Goal: Task Accomplishment & Management: Manage account settings

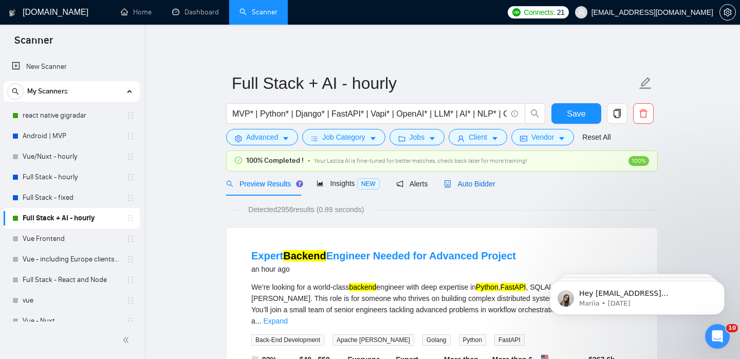
click at [463, 185] on span "Auto Bidder" at bounding box center [469, 184] width 51 height 8
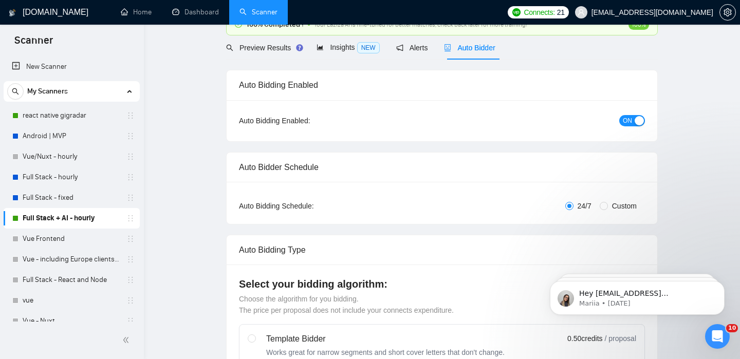
checkbox input "true"
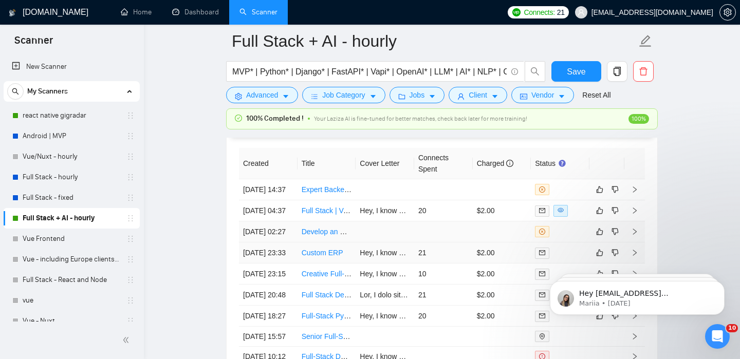
scroll to position [2715, 0]
click at [327, 216] on link "Full Stack | Vercel Developer | API with Gemini | UI Design Skills" at bounding box center [404, 212] width 205 height 8
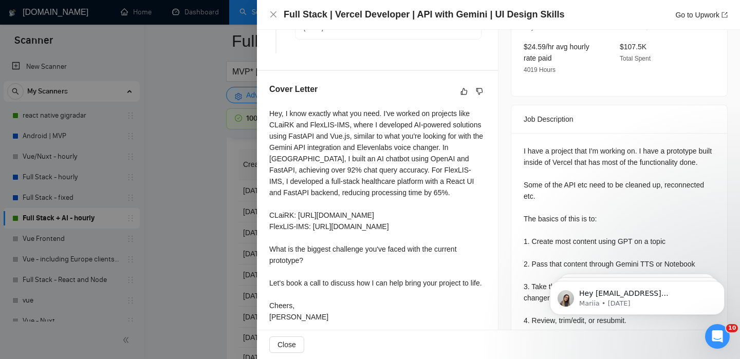
scroll to position [345, 0]
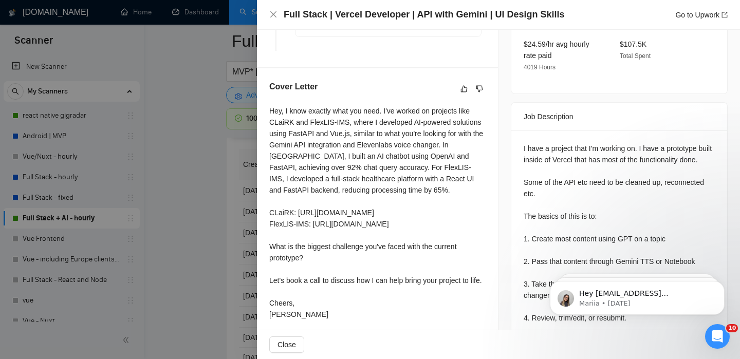
click at [197, 197] on div at bounding box center [370, 179] width 740 height 359
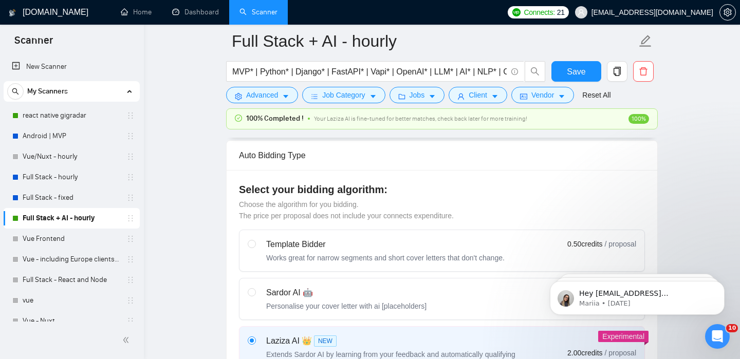
scroll to position [82, 0]
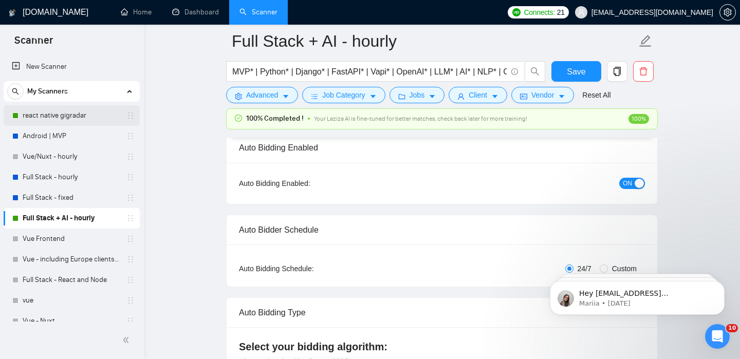
click at [44, 110] on link "react native gigradar" at bounding box center [72, 115] width 98 height 21
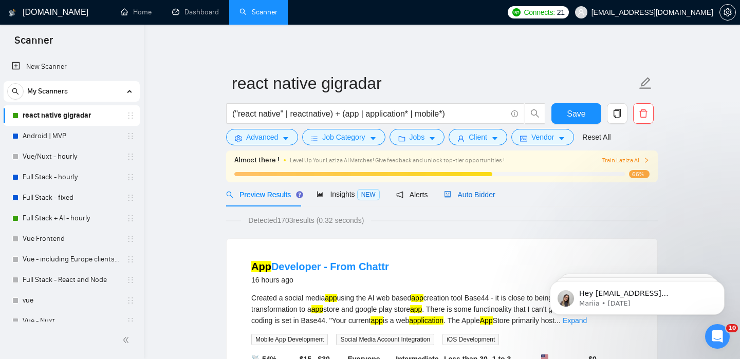
click at [463, 197] on span "Auto Bidder" at bounding box center [469, 195] width 51 height 8
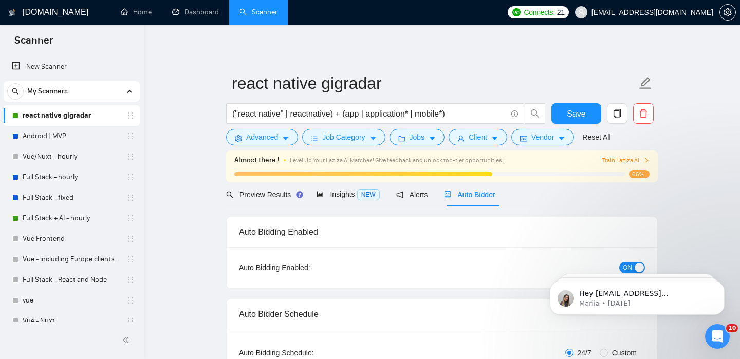
click at [465, 197] on span "Auto Bidder" at bounding box center [469, 195] width 51 height 8
checkbox input "true"
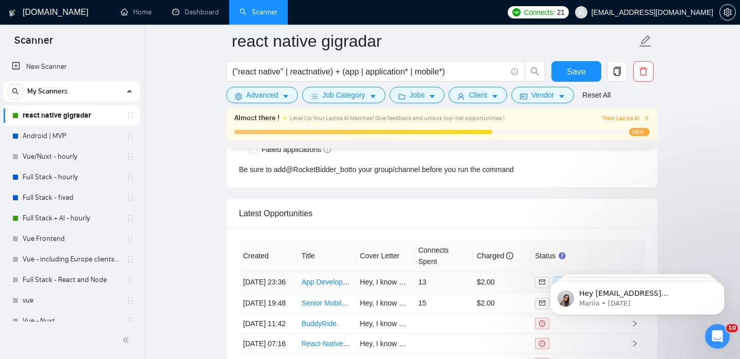
scroll to position [2718, 0]
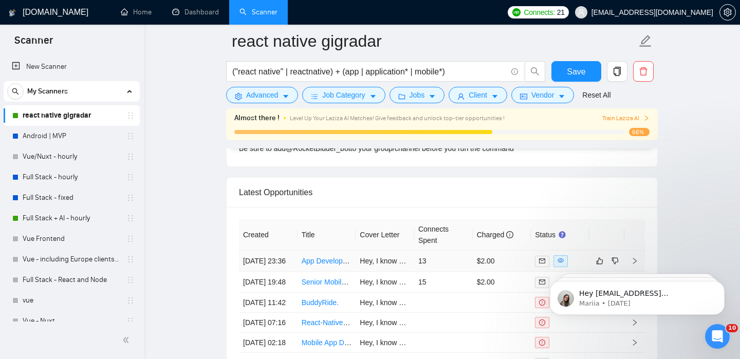
click at [310, 263] on link "App Developer - From Base44" at bounding box center [350, 261] width 97 height 8
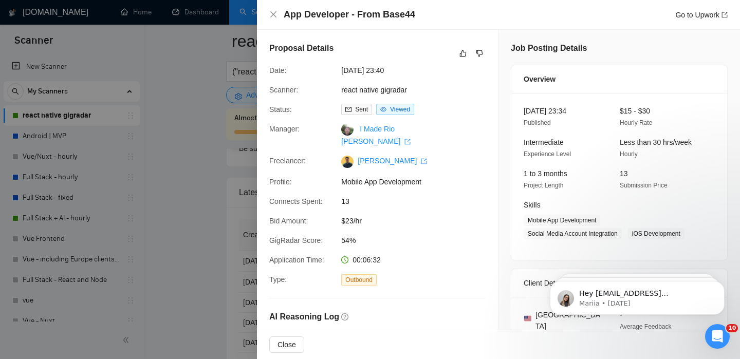
click at [236, 220] on div at bounding box center [370, 179] width 740 height 359
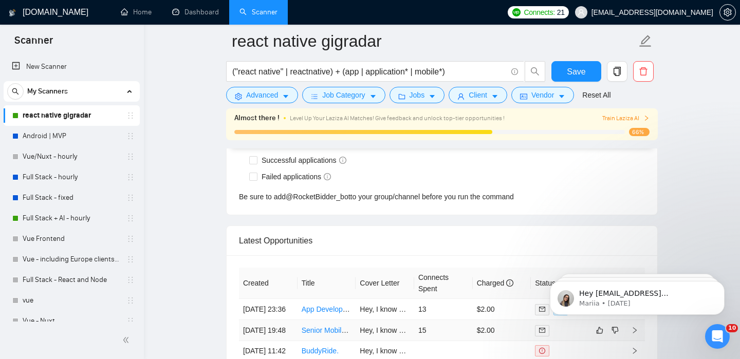
scroll to position [2669, 0]
click at [121, 8] on link "Home" at bounding box center [136, 12] width 31 height 9
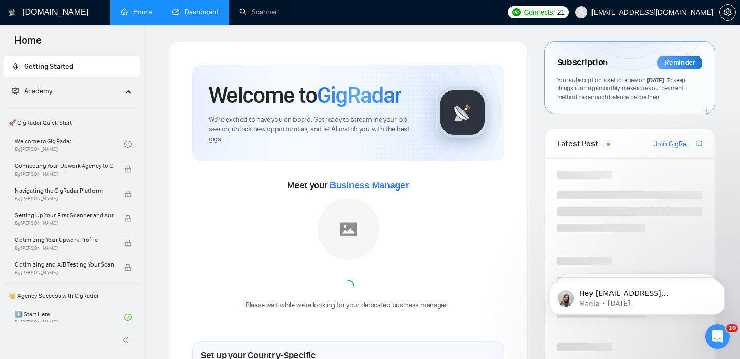
click at [196, 16] on link "Dashboard" at bounding box center [195, 12] width 47 height 9
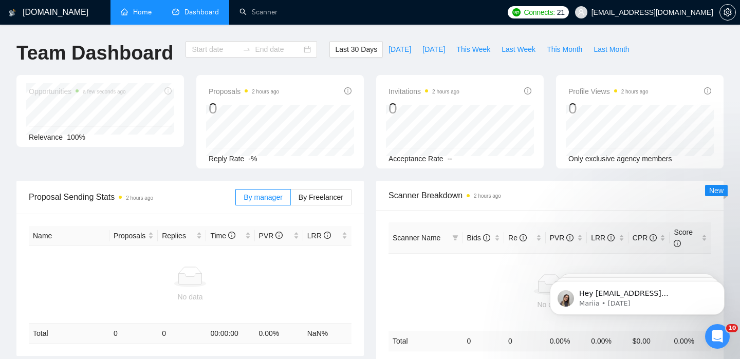
type input "[DATE]"
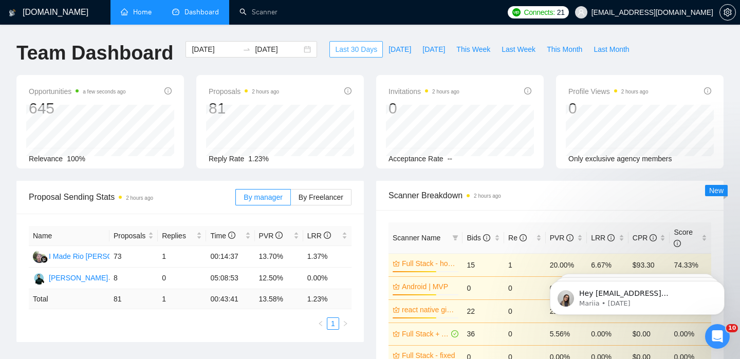
click at [349, 52] on span "Last 30 Days" at bounding box center [356, 49] width 42 height 11
click at [269, 45] on input "[DATE]" at bounding box center [278, 49] width 47 height 11
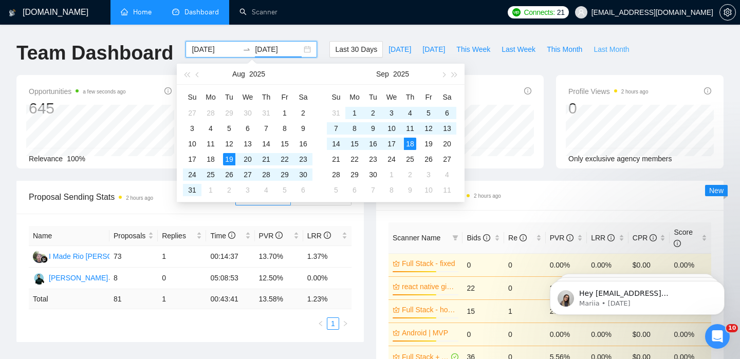
click at [597, 49] on span "Last Month" at bounding box center [611, 49] width 35 height 11
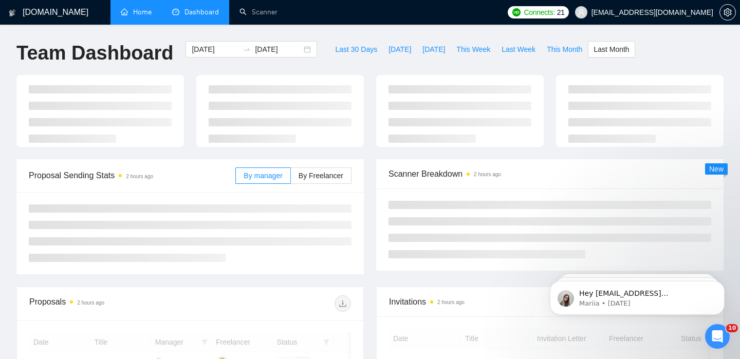
type input "[DATE]"
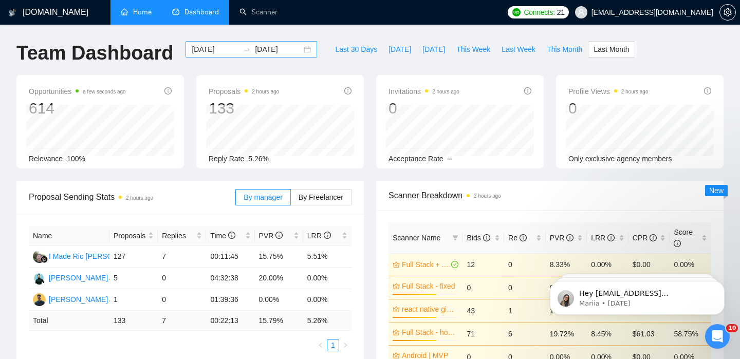
click at [263, 50] on input "[DATE]" at bounding box center [278, 49] width 47 height 11
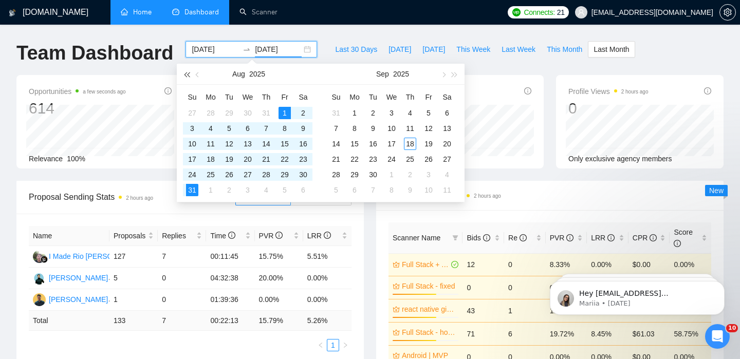
click at [185, 75] on span "button" at bounding box center [186, 74] width 5 height 5
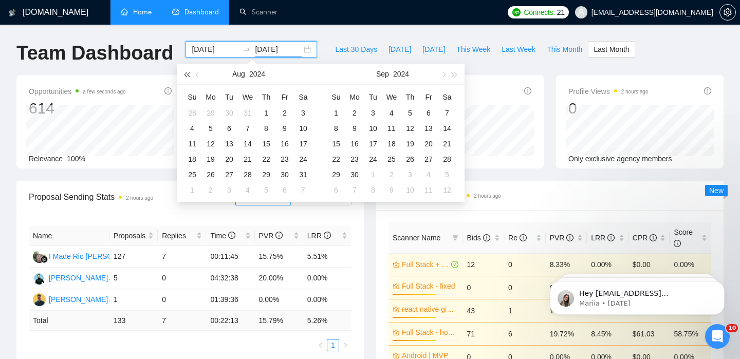
click at [185, 75] on span "button" at bounding box center [186, 74] width 5 height 5
click at [196, 74] on span "button" at bounding box center [198, 74] width 5 height 5
click at [456, 73] on span "button" at bounding box center [454, 74] width 5 height 5
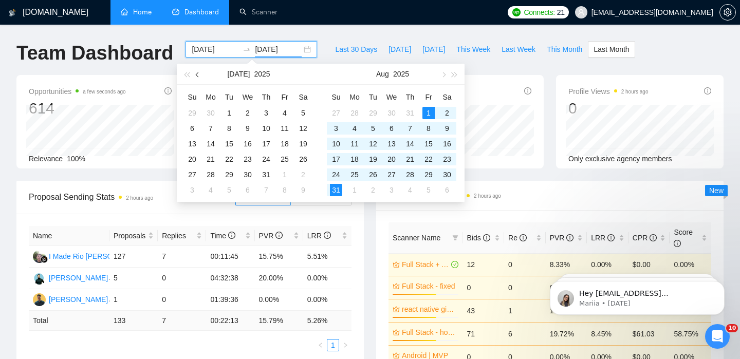
click at [197, 75] on span "button" at bounding box center [198, 74] width 5 height 5
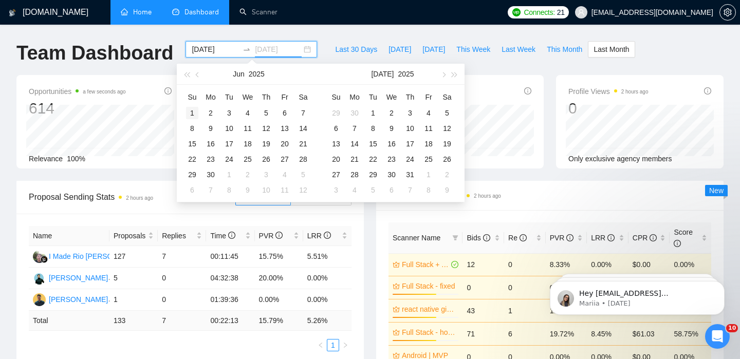
type input "[DATE]"
click at [197, 108] on div "1" at bounding box center [192, 113] width 12 height 12
click at [516, 63] on div "Last 30 Days [DATE] [DATE] This Week Last Week This Month Last Month" at bounding box center [482, 58] width 318 height 34
type input "[DATE]"
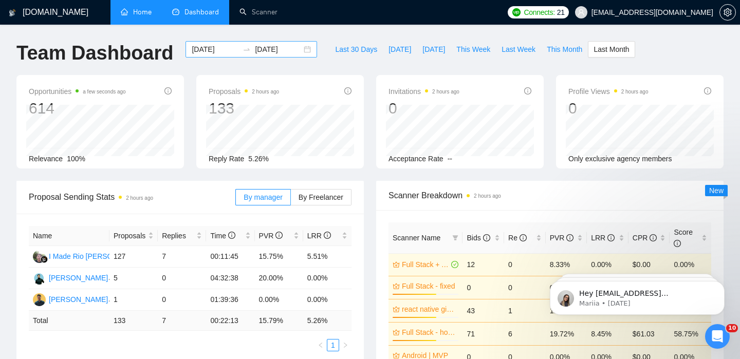
click at [282, 51] on input "[DATE]" at bounding box center [278, 49] width 47 height 11
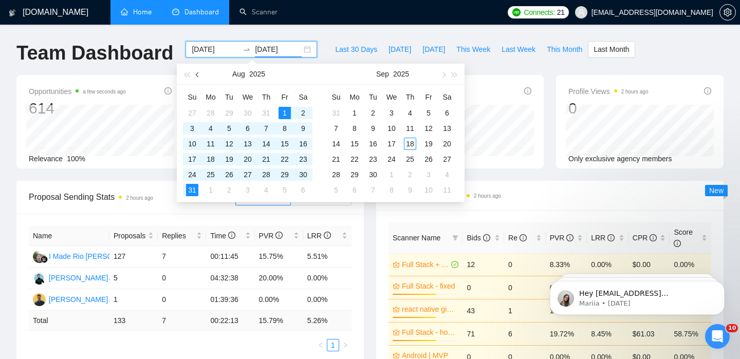
click at [200, 78] on button "button" at bounding box center [197, 74] width 11 height 21
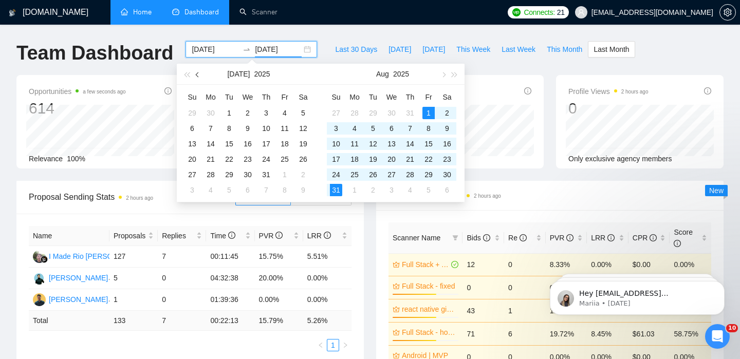
click at [200, 78] on button "button" at bounding box center [197, 74] width 11 height 21
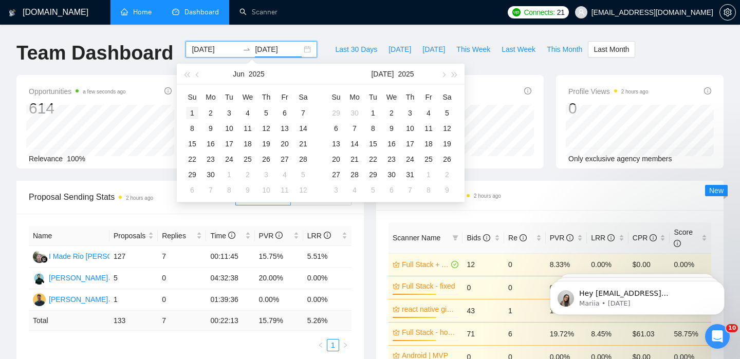
type input "[DATE]"
click at [189, 108] on div "1" at bounding box center [192, 113] width 12 height 12
click at [443, 70] on button "button" at bounding box center [442, 74] width 11 height 21
click at [199, 78] on button "button" at bounding box center [197, 74] width 11 height 21
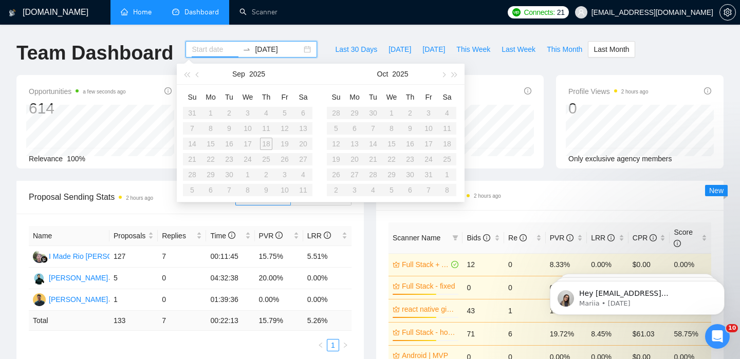
click at [211, 115] on table "Su Mo Tu We Th Fr Sa 31 1 2 3 4 5 6 7 8 9 10 11 12 13 14 15 16 17 18 19 20 21 2…" at bounding box center [248, 143] width 130 height 109
click at [215, 111] on table "Su Mo Tu We Th Fr Sa 31 1 2 3 4 5 6 7 8 9 10 11 12 13 14 15 16 17 18 19 20 21 2…" at bounding box center [248, 143] width 130 height 109
click at [196, 80] on button "button" at bounding box center [197, 74] width 11 height 21
click at [232, 118] on table "Su Mo Tu We Th Fr Sa 29 30 1 2 3 4 5 6 7 8 9 10 11 12 13 14 15 16 17 18 19 20 2…" at bounding box center [248, 143] width 130 height 109
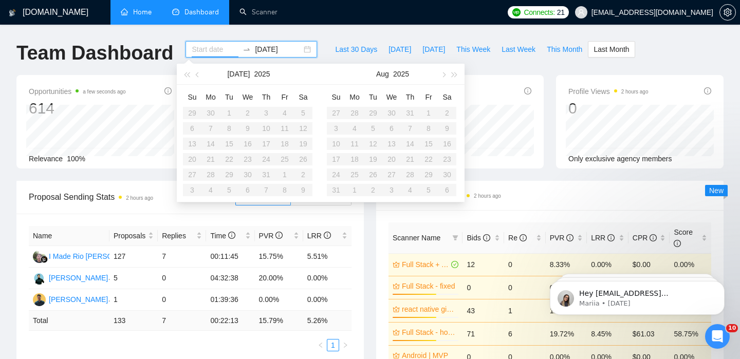
click at [271, 50] on input "[DATE]" at bounding box center [278, 49] width 47 height 11
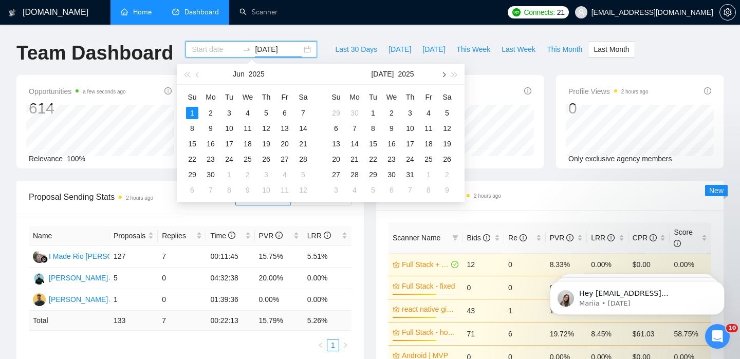
click at [444, 75] on span "button" at bounding box center [442, 74] width 5 height 5
type input "[DATE]"
click at [415, 143] on div "18" at bounding box center [410, 144] width 12 height 12
type input "[DATE]"
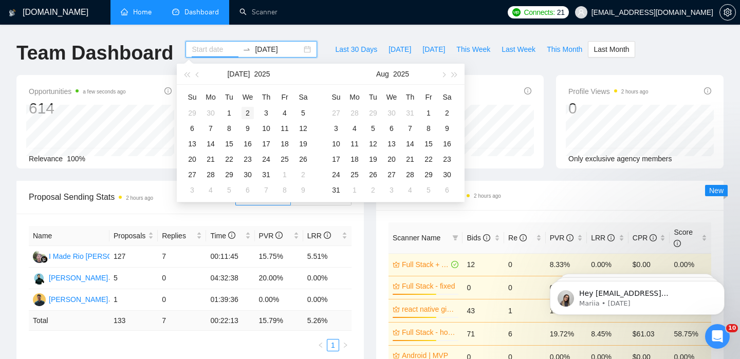
type input "[DATE]"
click at [193, 75] on button "button" at bounding box center [197, 74] width 11 height 21
type input "[DATE]"
click at [193, 114] on div "1" at bounding box center [192, 113] width 12 height 12
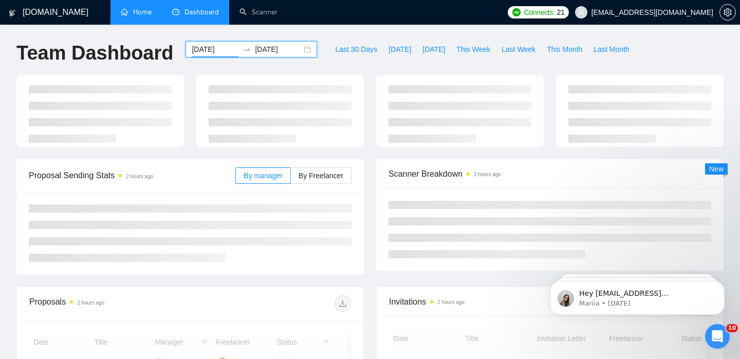
click at [329, 32] on div "[DOMAIN_NAME] Home Dashboard Scanner Connects: 21 [EMAIL_ADDRESS][DOMAIN_NAME] …" at bounding box center [370, 346] width 740 height 693
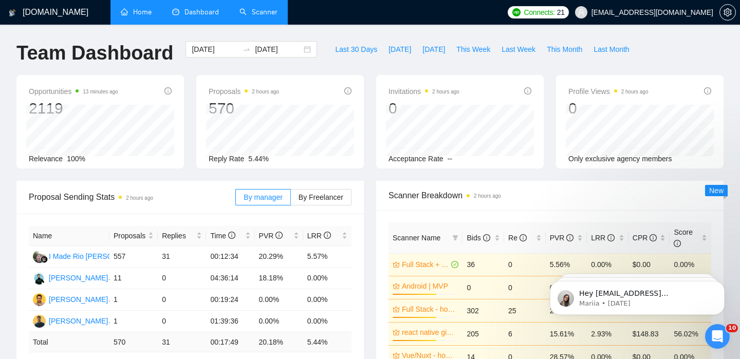
click at [263, 13] on link "Scanner" at bounding box center [258, 12] width 38 height 9
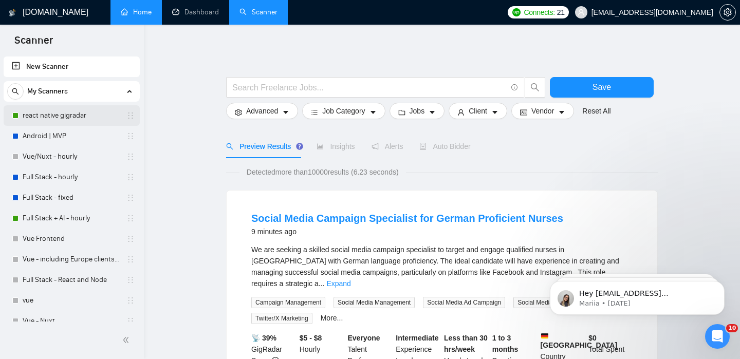
click at [96, 115] on link "react native gigradar" at bounding box center [72, 115] width 98 height 21
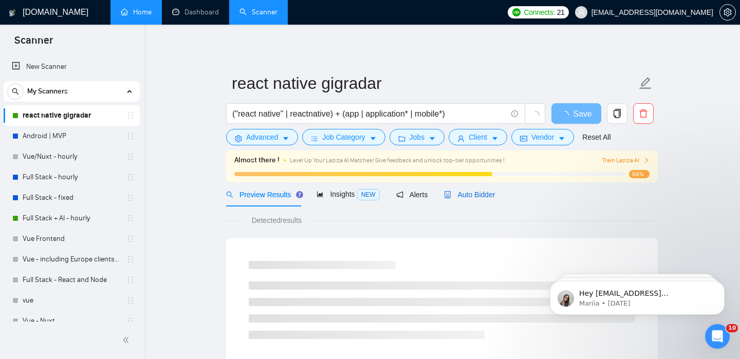
click at [472, 195] on span "Auto Bidder" at bounding box center [469, 195] width 51 height 8
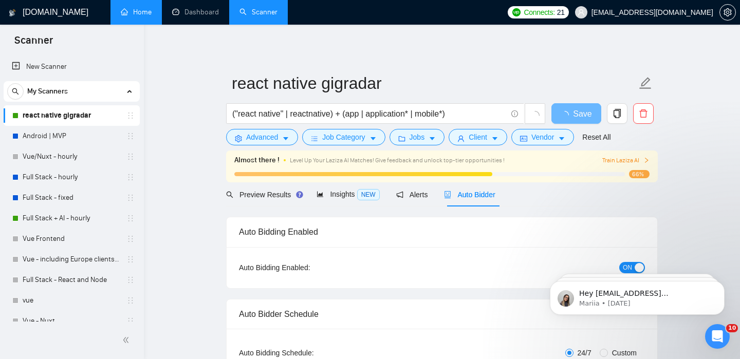
click at [634, 247] on div "Auto Bidding Enabled: ON" at bounding box center [442, 267] width 431 height 41
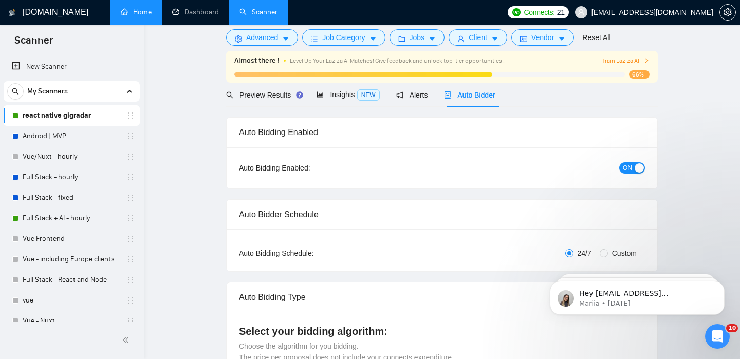
checkbox input "true"
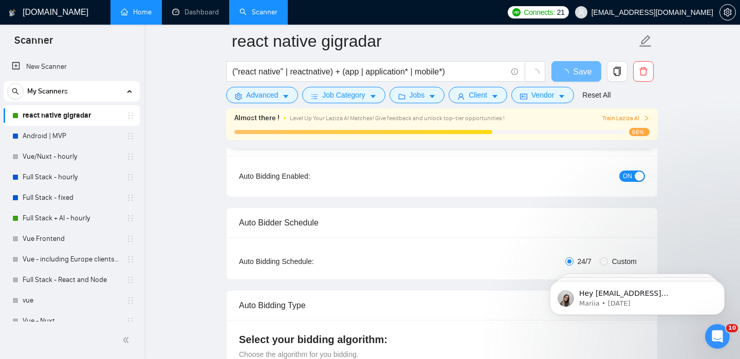
click at [630, 176] on span "ON" at bounding box center [627, 176] width 9 height 11
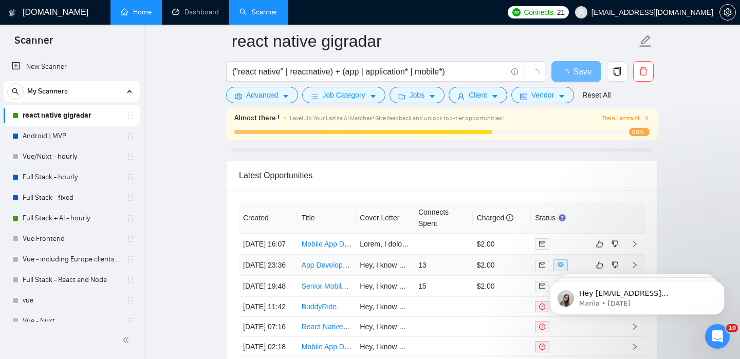
scroll to position [2646, 0]
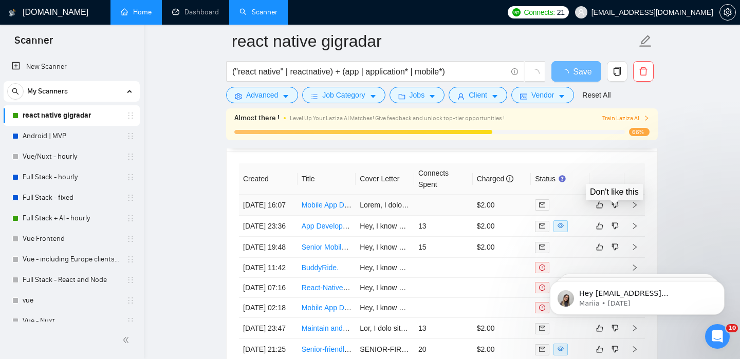
click at [638, 206] on td at bounding box center [634, 205] width 21 height 21
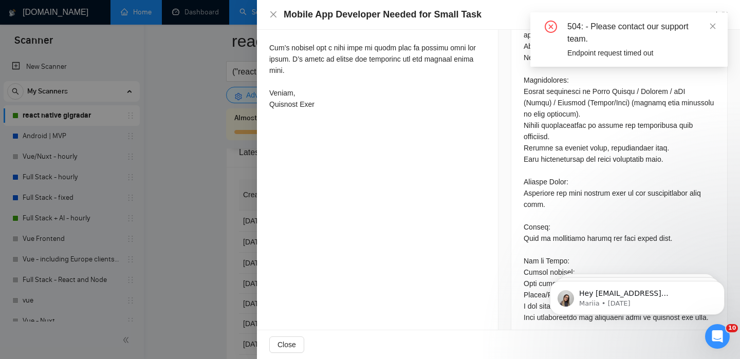
scroll to position [2755, 0]
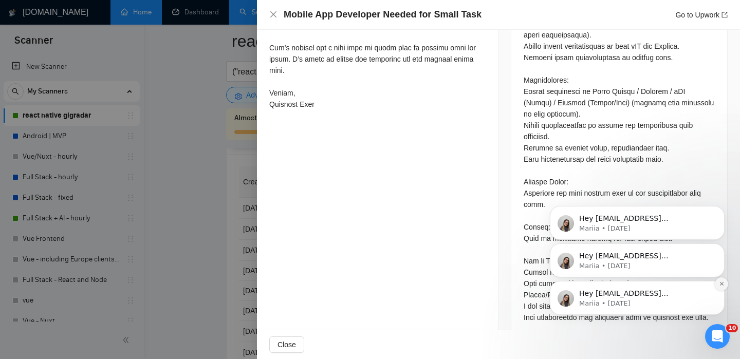
click at [719, 281] on button "Dismiss notification" at bounding box center [721, 284] width 13 height 13
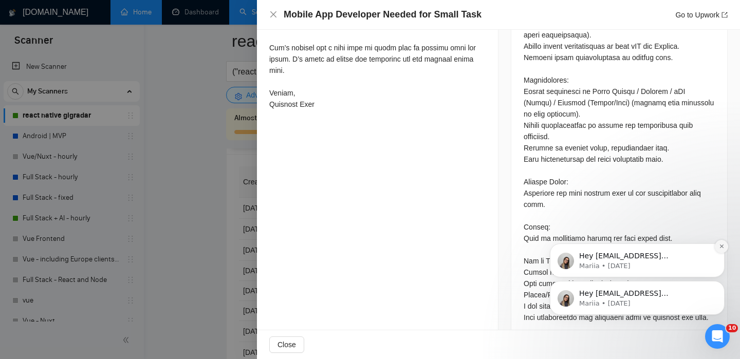
click at [722, 251] on button "Dismiss notification" at bounding box center [721, 246] width 13 height 13
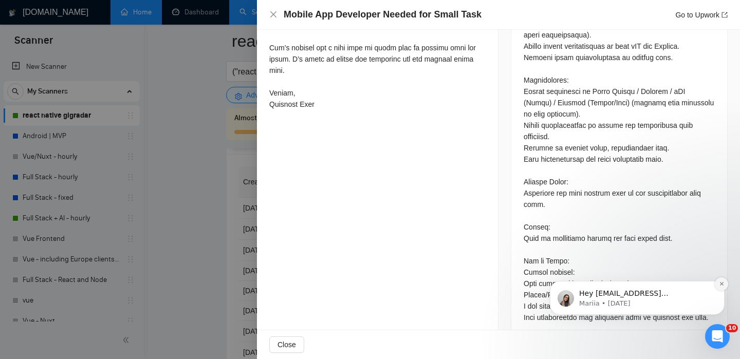
click at [720, 284] on icon "Dismiss notification" at bounding box center [722, 284] width 6 height 6
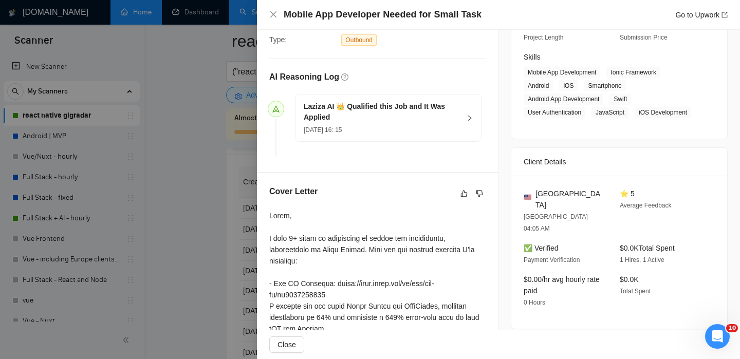
scroll to position [134, 0]
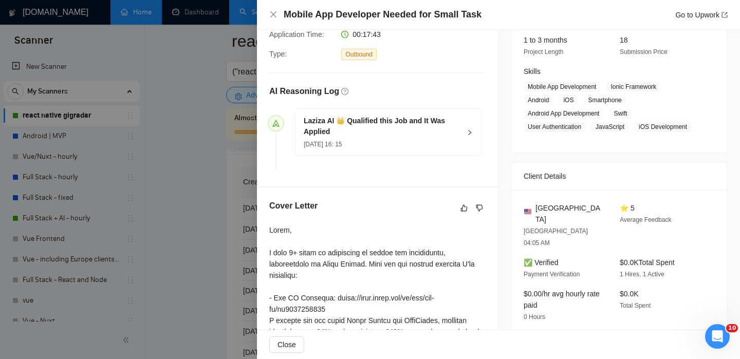
click at [143, 261] on div at bounding box center [370, 179] width 740 height 359
